Goal: Information Seeking & Learning: Check status

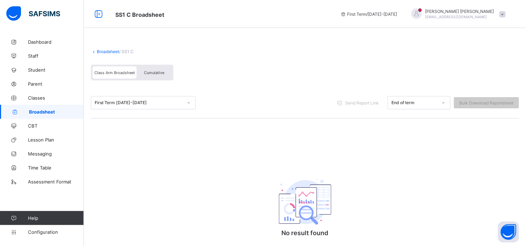
click at [148, 68] on div "Cumulative" at bounding box center [154, 72] width 35 height 12
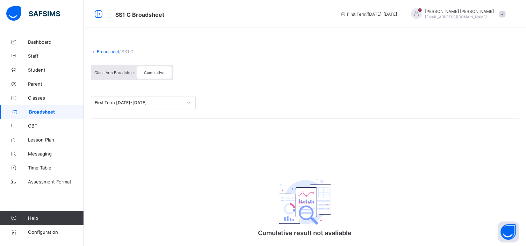
click at [151, 74] on span "Cumulative" at bounding box center [154, 72] width 20 height 5
click at [156, 74] on span "Cumulative" at bounding box center [154, 72] width 20 height 5
click at [155, 71] on span "Cumulative" at bounding box center [154, 72] width 20 height 5
click at [152, 72] on span "Cumulative" at bounding box center [154, 72] width 20 height 5
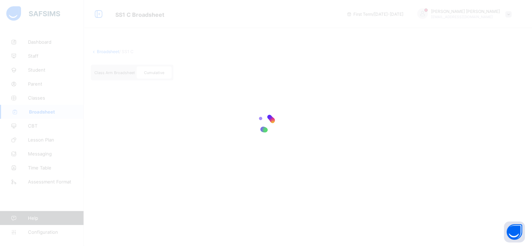
click at [118, 74] on div at bounding box center [266, 123] width 532 height 246
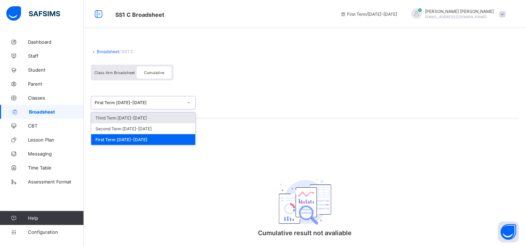
click at [187, 103] on icon at bounding box center [189, 102] width 4 height 7
click at [506, 15] on span at bounding box center [502, 14] width 6 height 6
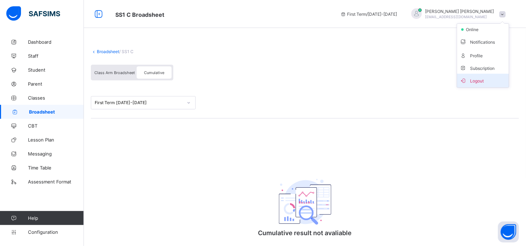
click at [486, 78] on span "Logout" at bounding box center [483, 81] width 46 height 8
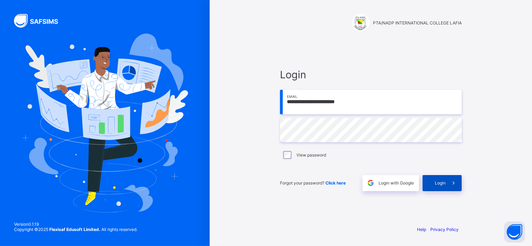
click at [441, 183] on span "Login" at bounding box center [440, 182] width 11 height 5
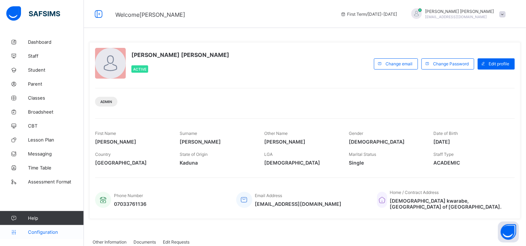
click at [51, 233] on span "Configuration" at bounding box center [56, 232] width 56 height 6
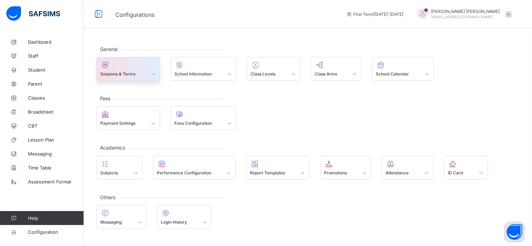
click at [135, 70] on span at bounding box center [128, 70] width 56 height 2
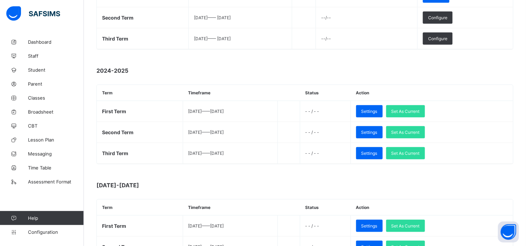
scroll to position [163, 0]
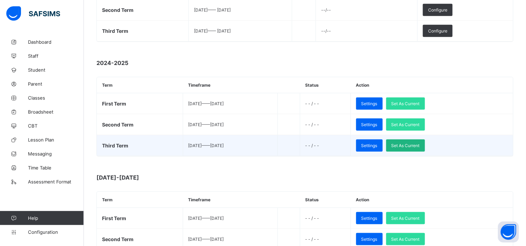
click at [420, 144] on span "Set As Current" at bounding box center [405, 145] width 28 height 5
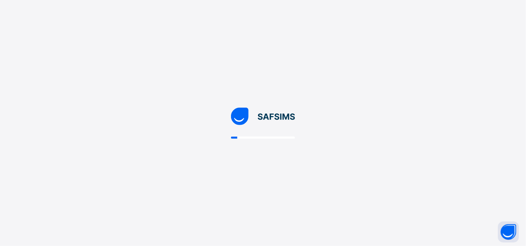
scroll to position [0, 0]
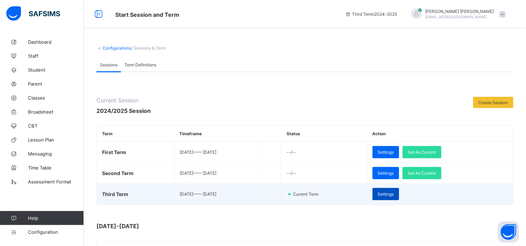
click at [394, 194] on span "Settings" at bounding box center [386, 193] width 16 height 5
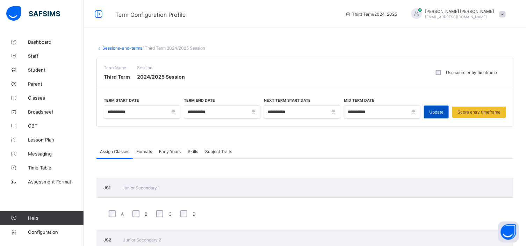
click at [443, 112] on span "Update" at bounding box center [436, 111] width 14 height 5
click at [41, 108] on link "Broadsheet" at bounding box center [42, 112] width 84 height 14
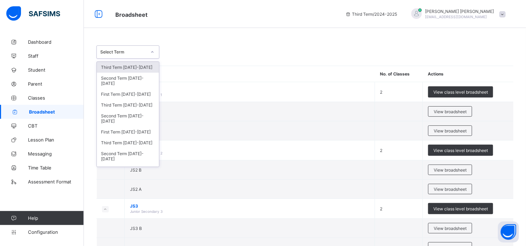
click at [153, 51] on icon at bounding box center [152, 52] width 4 height 7
click at [130, 68] on div "Third Term 2025-2026" at bounding box center [128, 67] width 62 height 11
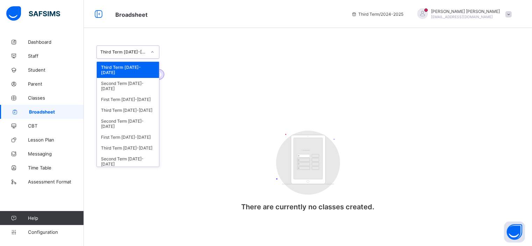
click at [152, 52] on icon at bounding box center [152, 52] width 4 height 7
click at [140, 67] on div "Third Term 2025-2026" at bounding box center [128, 70] width 62 height 16
click at [153, 52] on icon at bounding box center [152, 52] width 4 height 7
click at [137, 68] on div "Third Term 2025-2026" at bounding box center [128, 70] width 62 height 16
click at [151, 52] on icon at bounding box center [152, 52] width 4 height 7
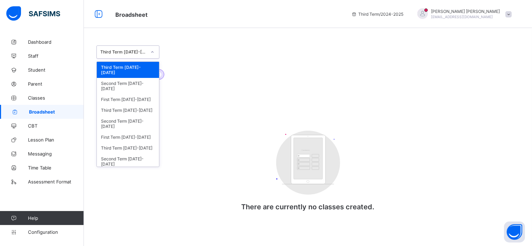
click at [138, 66] on div "Third Term 2025-2026" at bounding box center [128, 70] width 62 height 16
click at [152, 53] on icon at bounding box center [152, 51] width 2 height 1
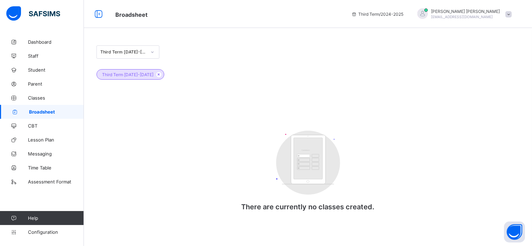
click at [507, 14] on span at bounding box center [508, 14] width 6 height 6
click at [486, 80] on span "Logout" at bounding box center [489, 81] width 46 height 8
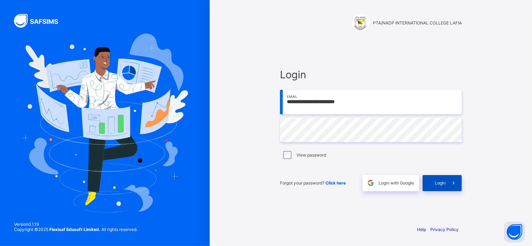
click at [437, 184] on span "Login" at bounding box center [440, 182] width 11 height 5
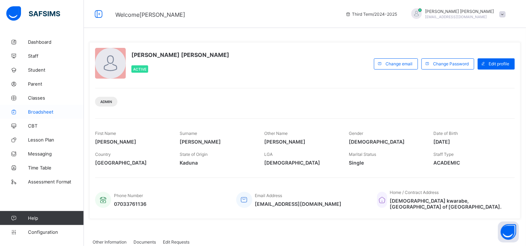
click at [37, 111] on span "Broadsheet" at bounding box center [56, 112] width 56 height 6
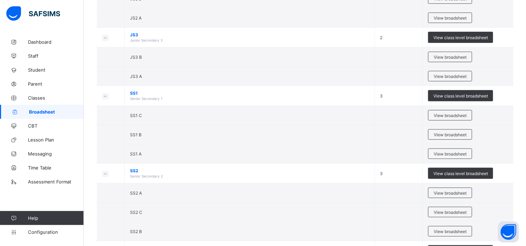
scroll to position [179, 0]
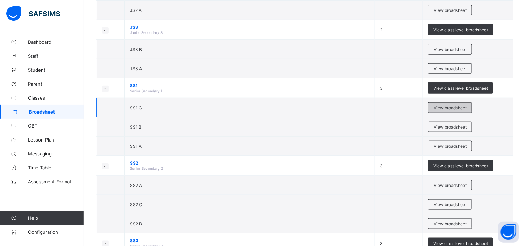
click at [448, 109] on span "View broadsheet" at bounding box center [450, 107] width 33 height 5
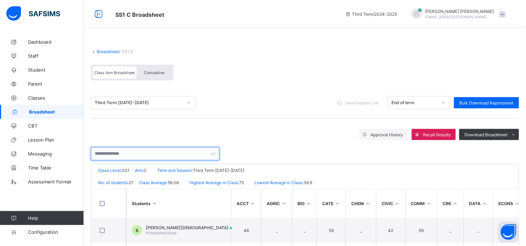
click at [99, 152] on input "text" at bounding box center [155, 153] width 129 height 13
type input "*"
click at [110, 153] on input "*" at bounding box center [155, 153] width 129 height 13
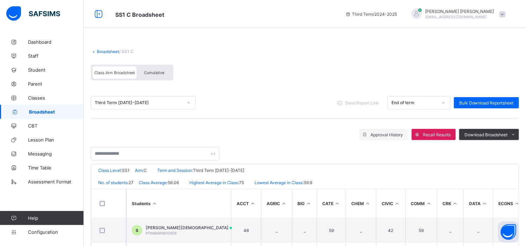
click at [156, 70] on span "Cumulative" at bounding box center [154, 72] width 20 height 5
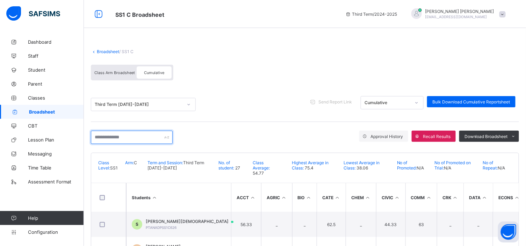
click at [98, 138] on input "text" at bounding box center [132, 137] width 82 height 13
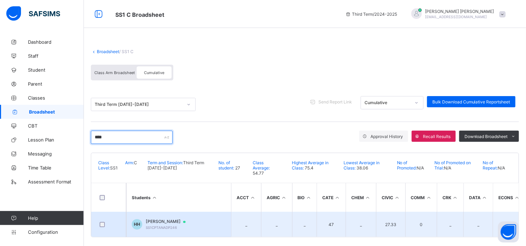
type input "****"
click at [183, 220] on span "[PERSON_NAME]" at bounding box center [169, 222] width 46 height 6
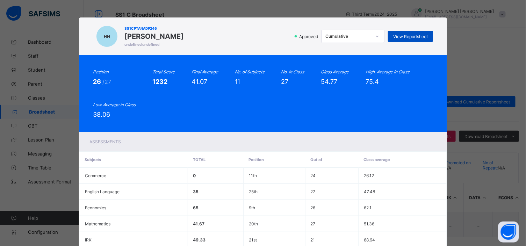
click at [407, 36] on span "View Reportsheet" at bounding box center [410, 36] width 35 height 5
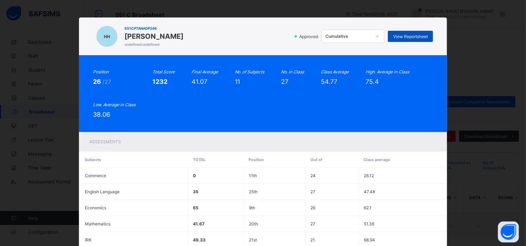
click at [417, 36] on span "View Reportsheet" at bounding box center [410, 36] width 35 height 5
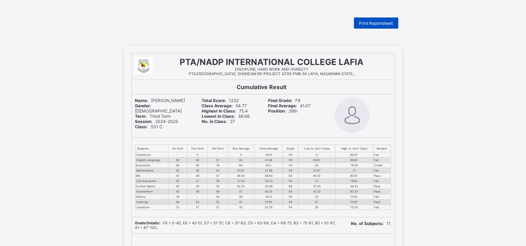
click at [386, 23] on span "Print Reportsheet" at bounding box center [376, 23] width 34 height 5
click at [384, 21] on span "Print Reportsheet" at bounding box center [376, 23] width 34 height 5
